Goal: Task Accomplishment & Management: Complete application form

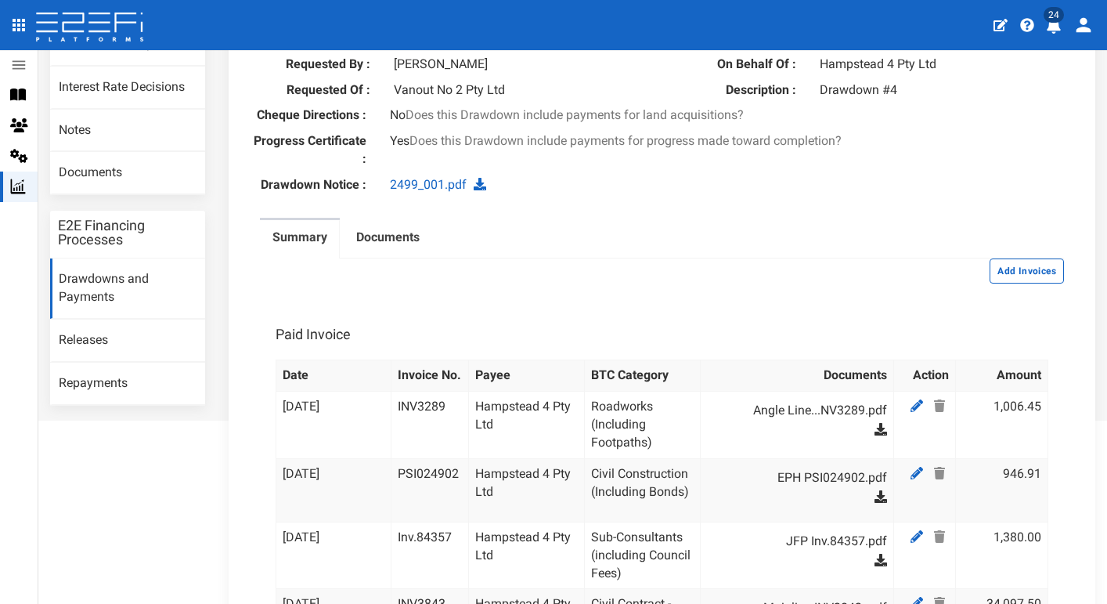
scroll to position [230, 0]
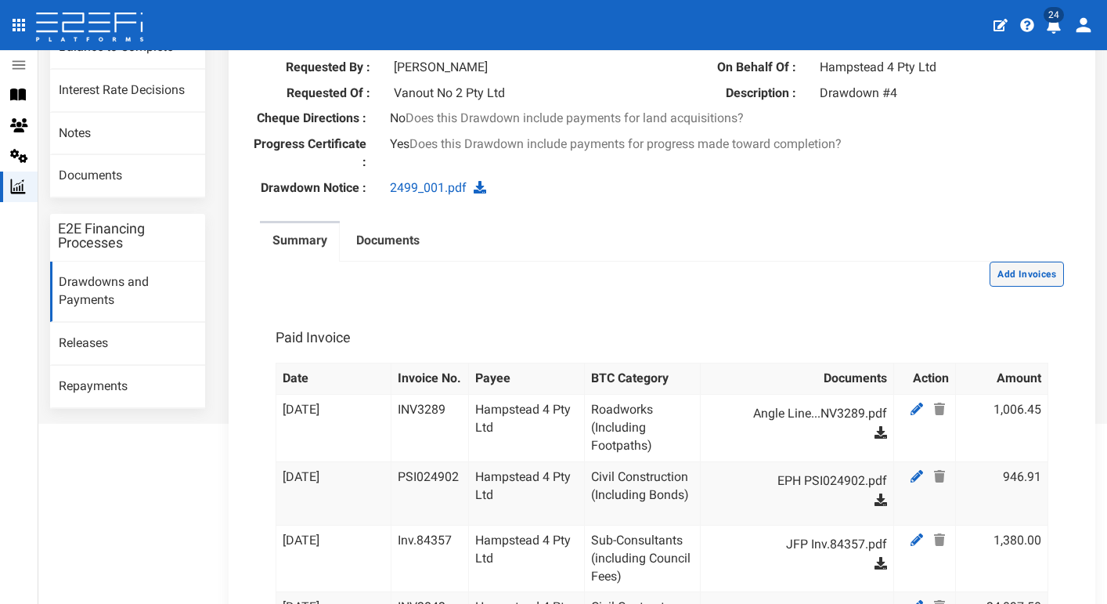
click at [1040, 283] on button "Add Invoices" at bounding box center [1027, 273] width 74 height 25
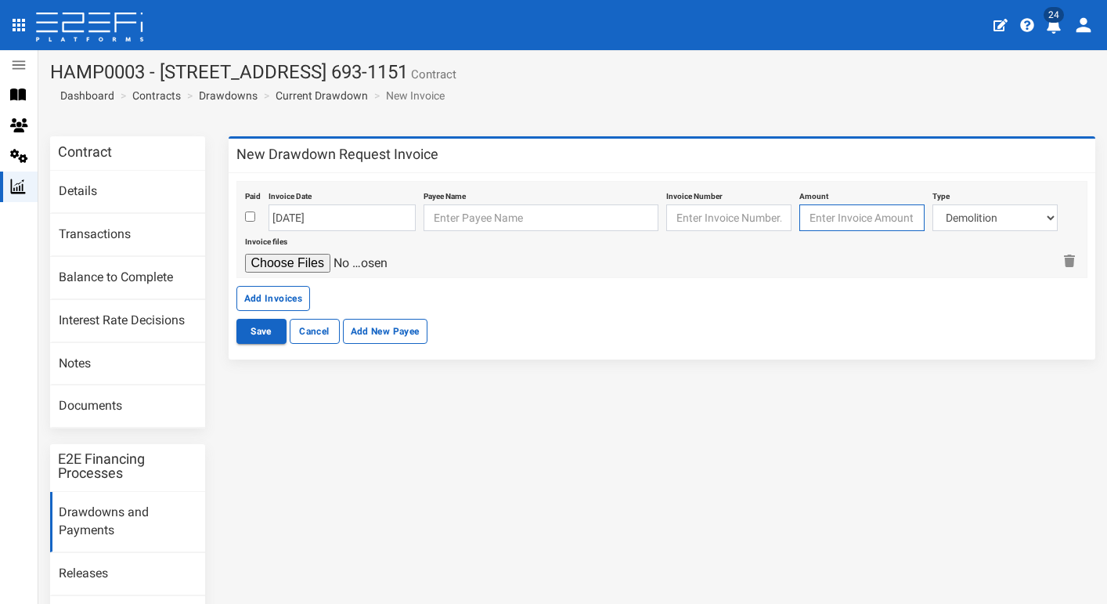
click at [879, 216] on input "number" at bounding box center [861, 217] width 125 height 27
type input "10615"
click at [855, 328] on div "Save Cancel Add New Payee" at bounding box center [662, 331] width 852 height 25
click at [516, 220] on input "text" at bounding box center [541, 217] width 235 height 27
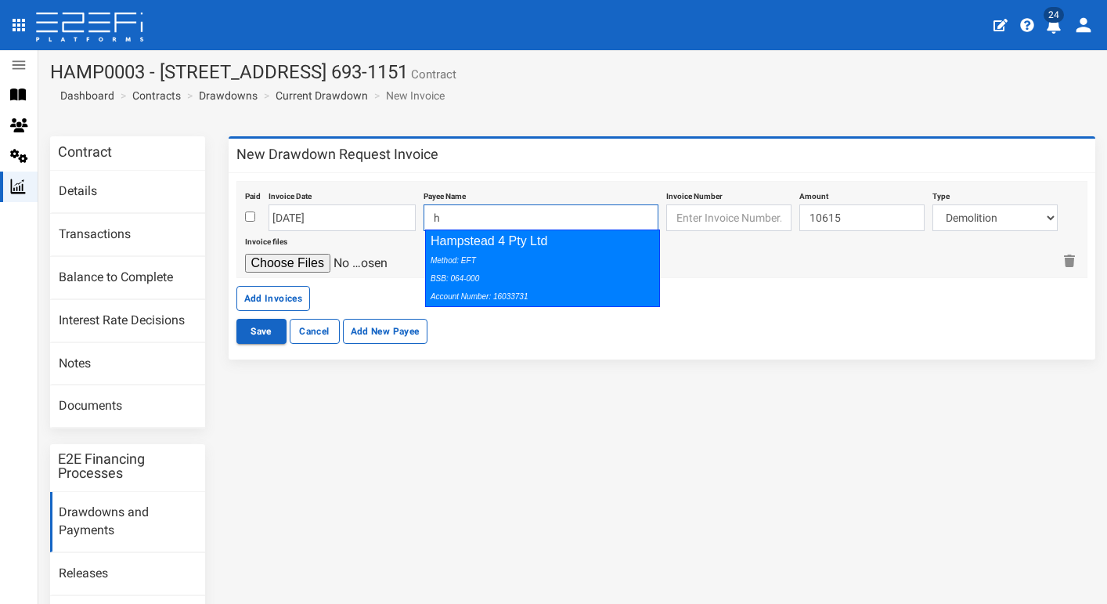
click at [589, 273] on div "Method: EFT BSB: 064-000 Account Number: 16033731" at bounding box center [539, 278] width 216 height 54
type input "Hampstead 4 Pty Ltd 064-000 16033731"
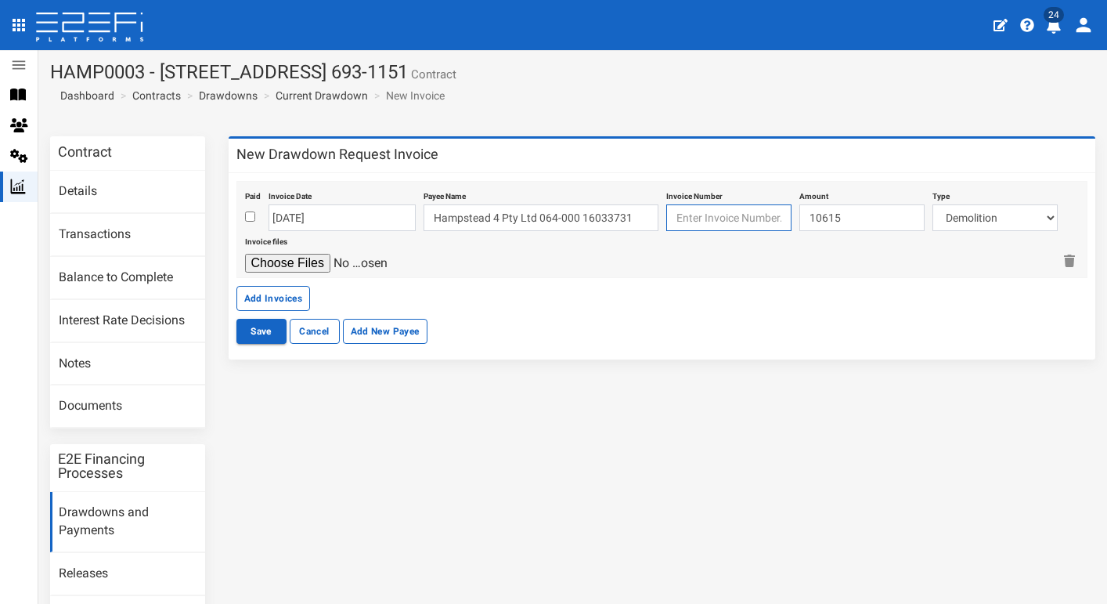
click at [701, 212] on input "text" at bounding box center [728, 217] width 125 height 27
paste input "129760"
click at [676, 215] on input "129760" at bounding box center [728, 217] width 125 height 27
type input "INV129760"
click at [587, 270] on div "Invoice files" at bounding box center [649, 252] width 808 height 42
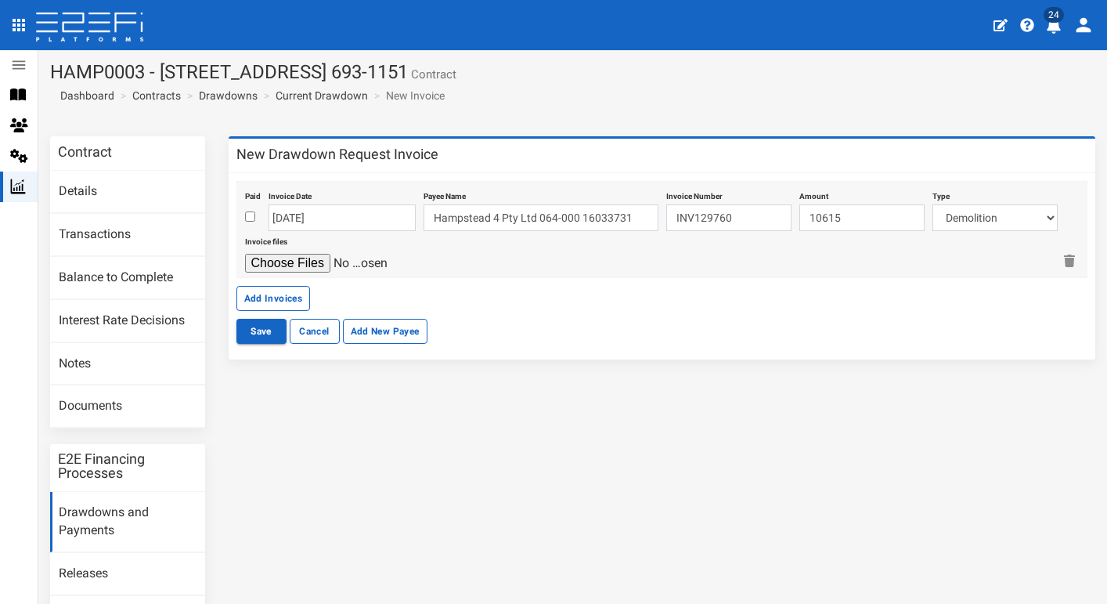
click at [252, 218] on input "checkbox" at bounding box center [250, 216] width 10 height 10
checkbox input "true"
click at [988, 215] on select "Demolition Fencing Civil Contract - Mainline Retaining Traffic Control Stormwat…" at bounding box center [994, 217] width 125 height 27
select select "Sub-Consultants (including Council Fees)~115~CONSULTANT/PROFESSIONAL FEES"
click at [308, 256] on input "file" at bounding box center [319, 263] width 149 height 19
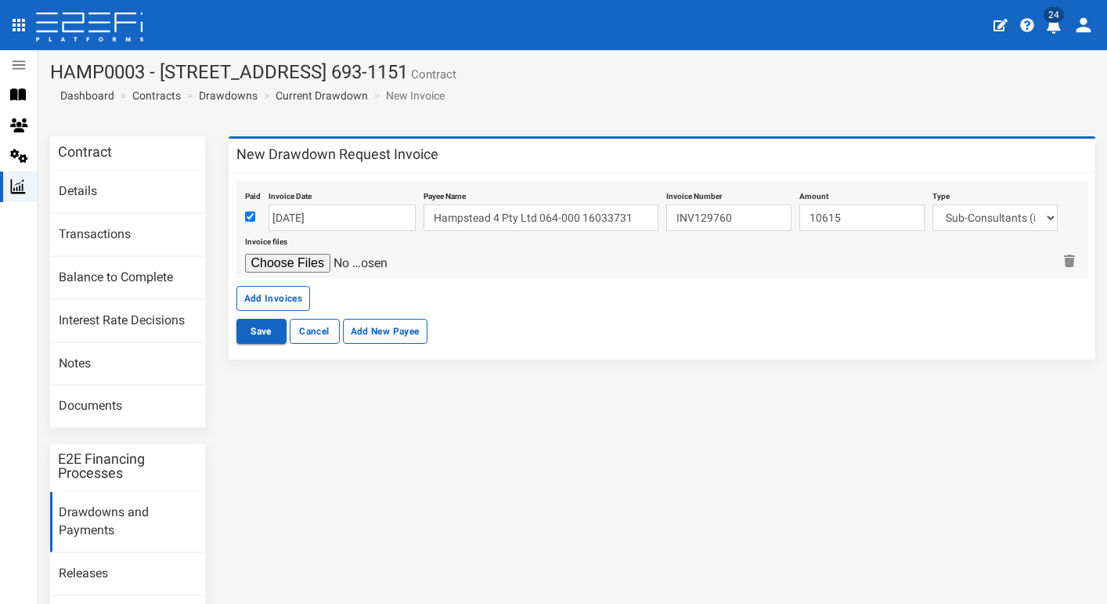
type input "C:\fakepath\bb 129760.pdf"
click at [259, 330] on button "Save" at bounding box center [261, 331] width 50 height 25
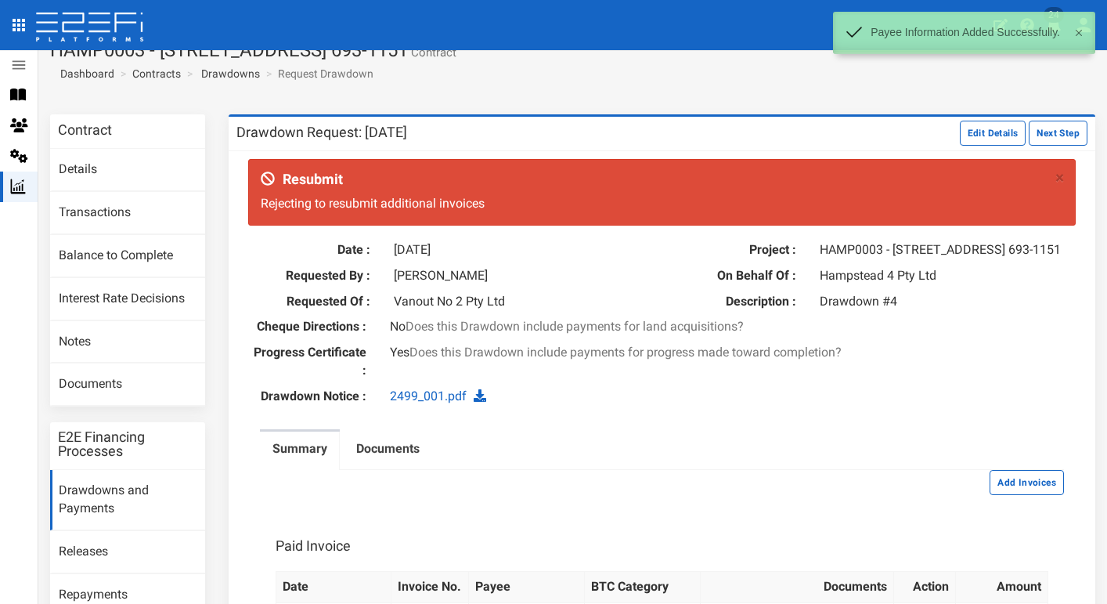
scroll to position [23, 0]
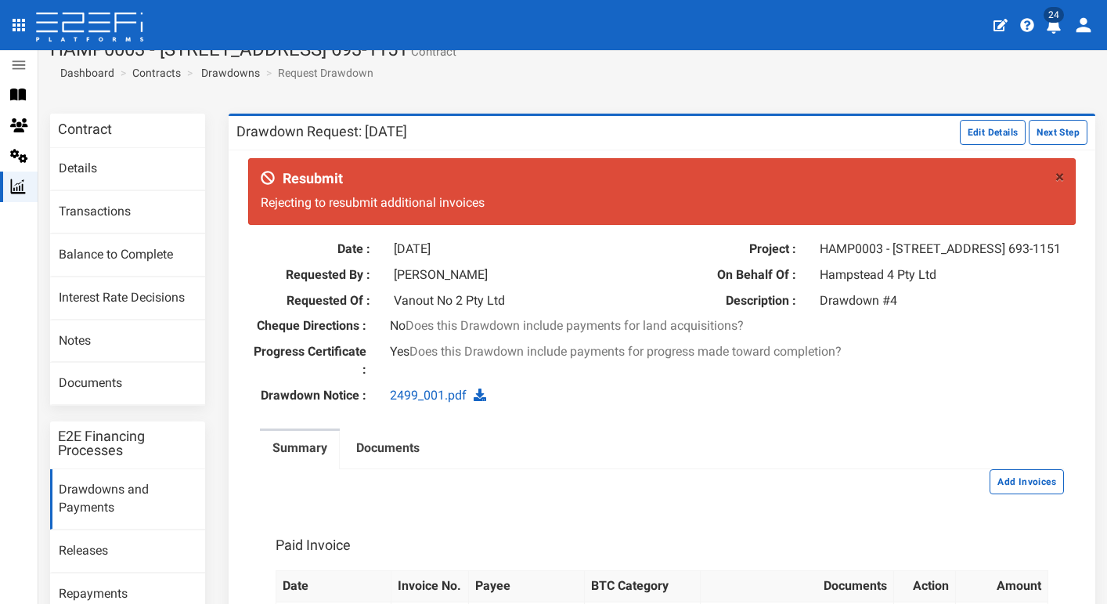
click at [1060, 175] on button "×" at bounding box center [1059, 177] width 9 height 16
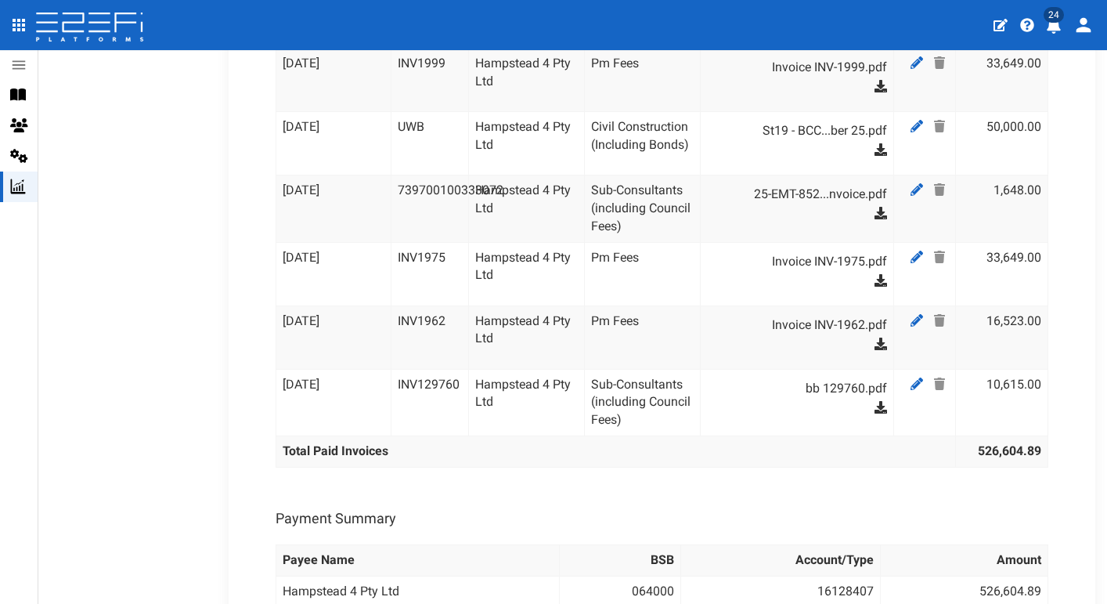
scroll to position [2757, 0]
drag, startPoint x: 978, startPoint y: 309, endPoint x: 1048, endPoint y: 313, distance: 70.6
click at [1038, 438] on th "526,604.89" at bounding box center [1001, 453] width 92 height 31
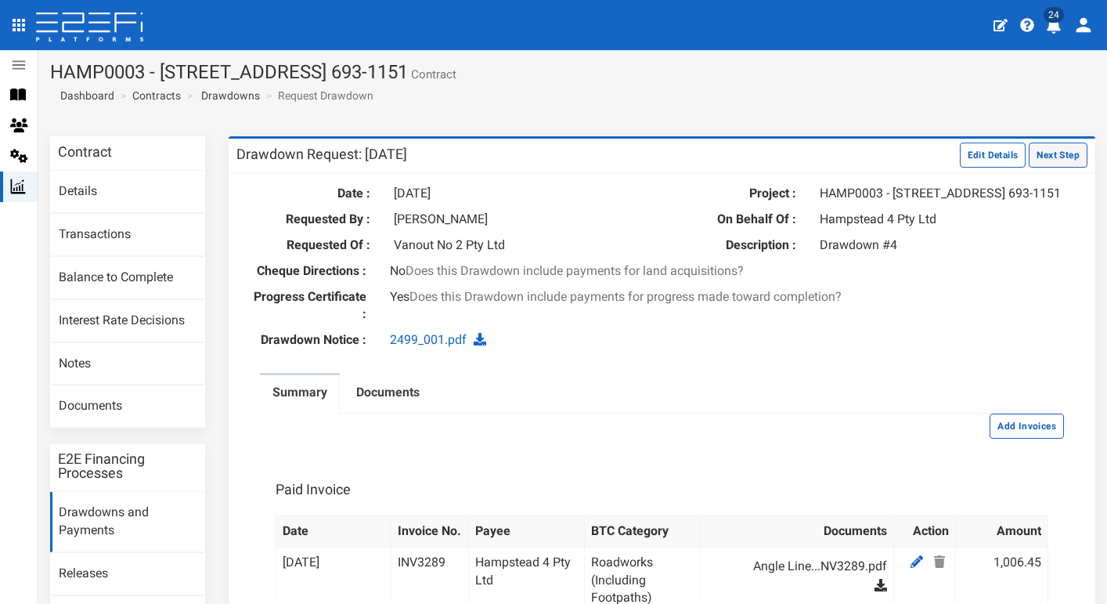
scroll to position [0, 0]
click at [1062, 150] on button "Next Step" at bounding box center [1058, 154] width 59 height 25
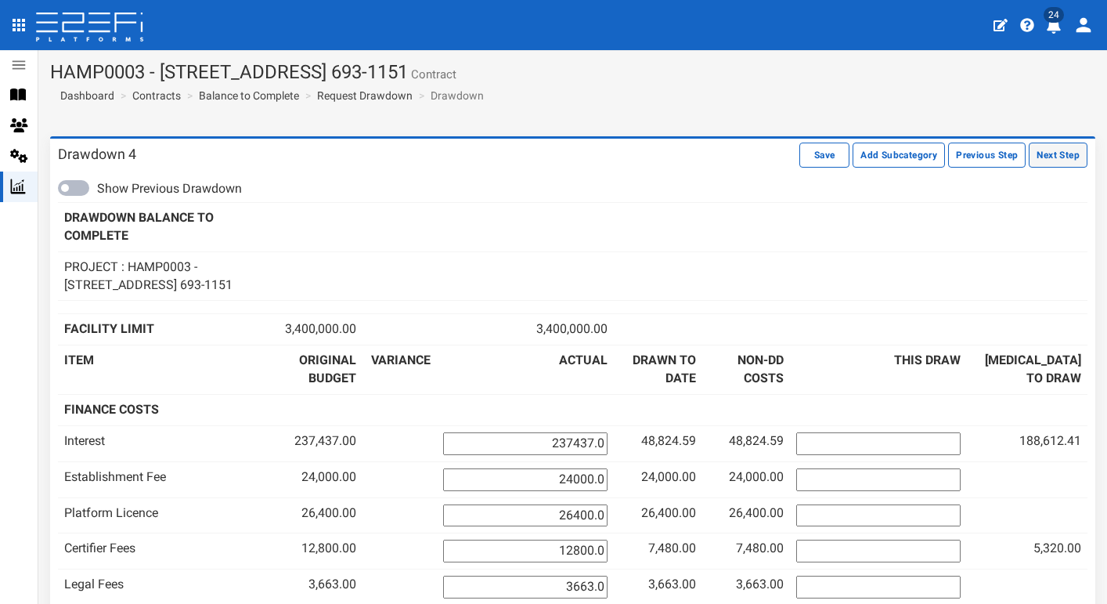
click at [1064, 150] on button "Next Step" at bounding box center [1058, 154] width 59 height 25
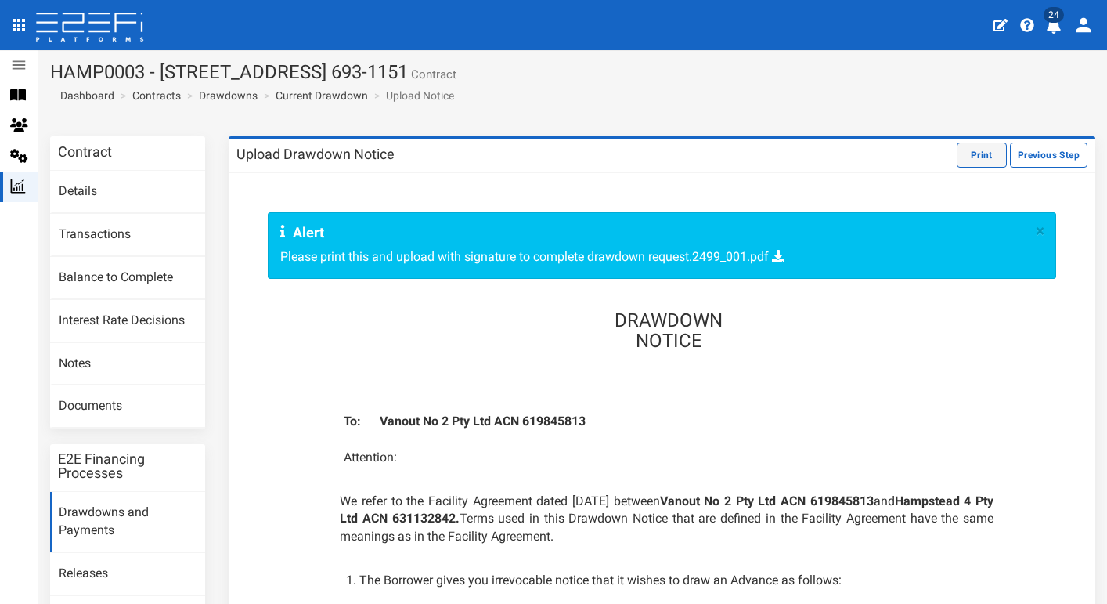
click at [971, 151] on button "Print" at bounding box center [982, 154] width 50 height 25
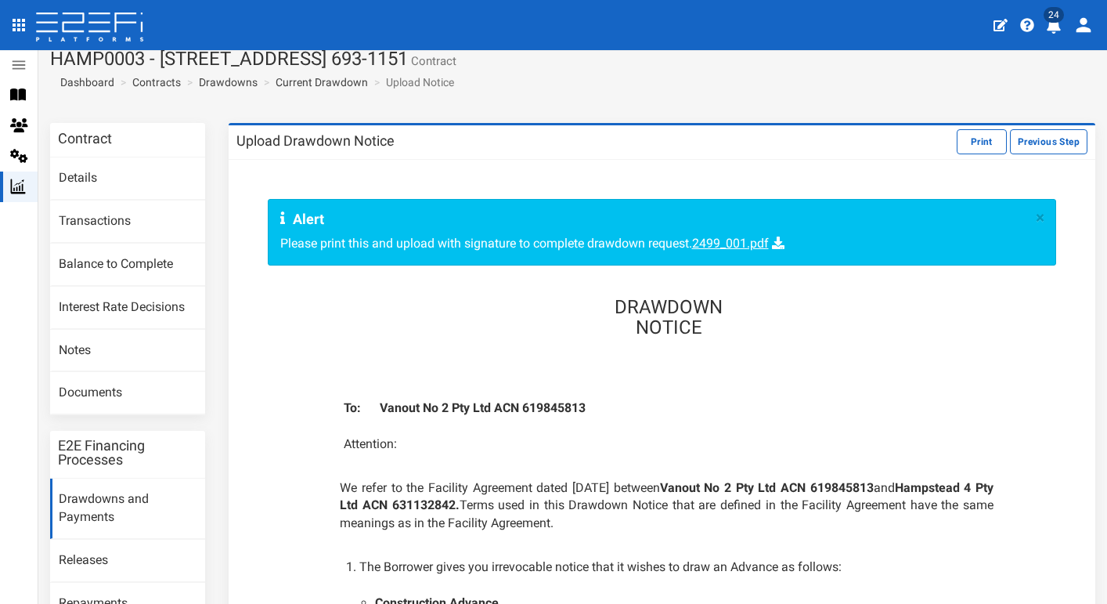
scroll to position [20, 0]
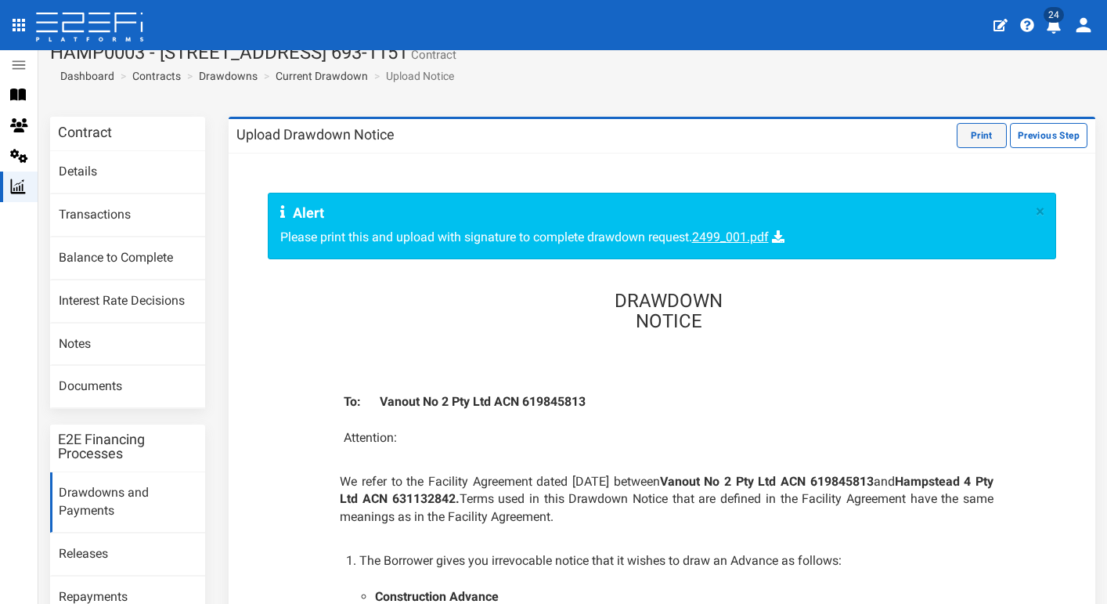
click at [970, 130] on button "Print" at bounding box center [982, 135] width 50 height 25
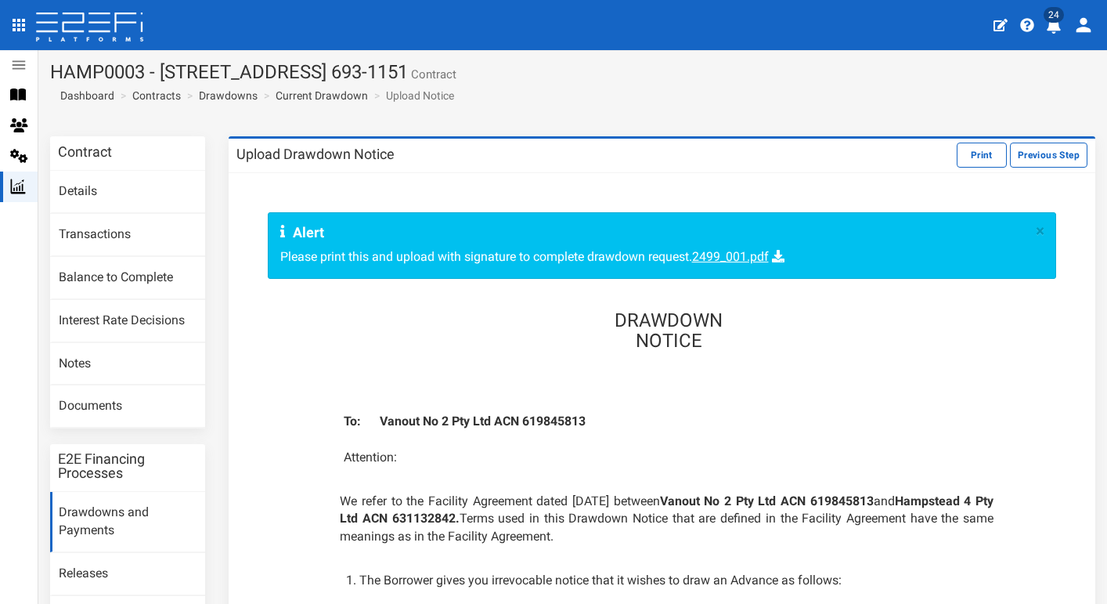
scroll to position [0, 0]
click at [975, 159] on button "Print" at bounding box center [982, 154] width 50 height 25
click at [975, 149] on button "Print" at bounding box center [982, 154] width 50 height 25
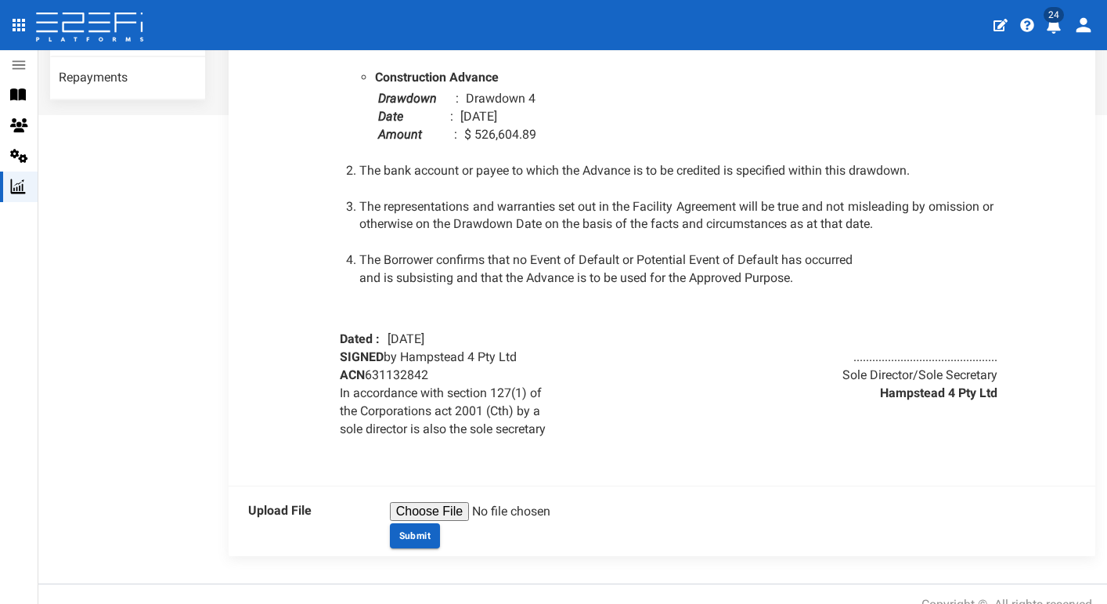
scroll to position [538, 0]
type input "C:\fakepath\2500_001.pdf"
click at [419, 524] on button "Submit" at bounding box center [415, 536] width 50 height 25
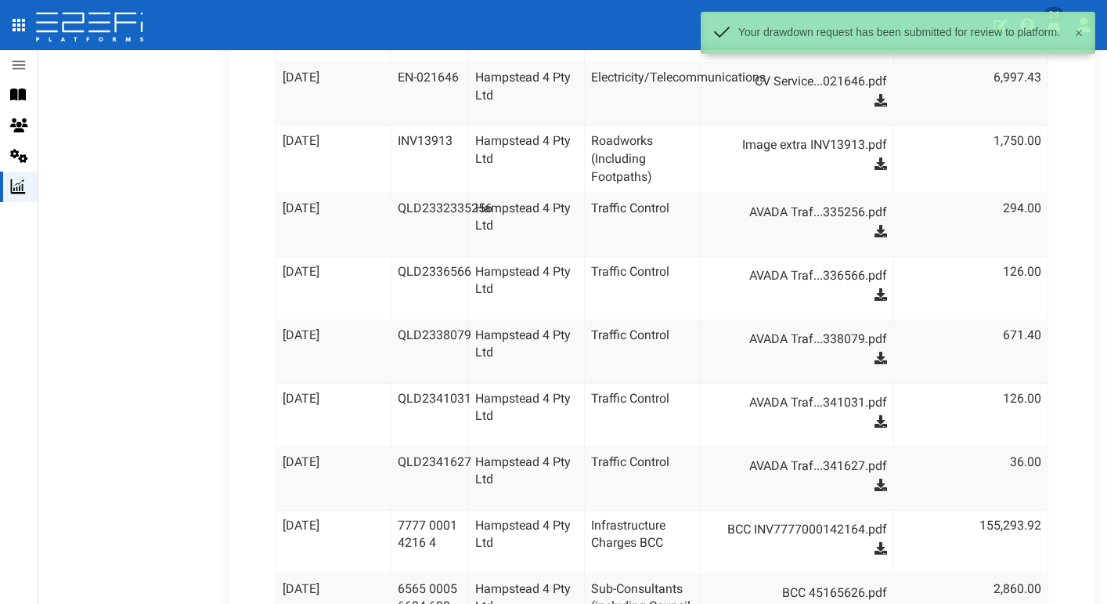
scroll to position [1911, 0]
